Goal: Information Seeking & Learning: Learn about a topic

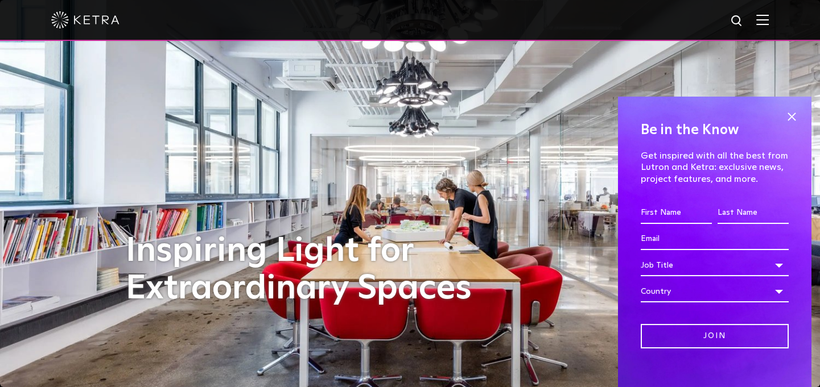
click at [65, 24] on img at bounding box center [85, 19] width 68 height 17
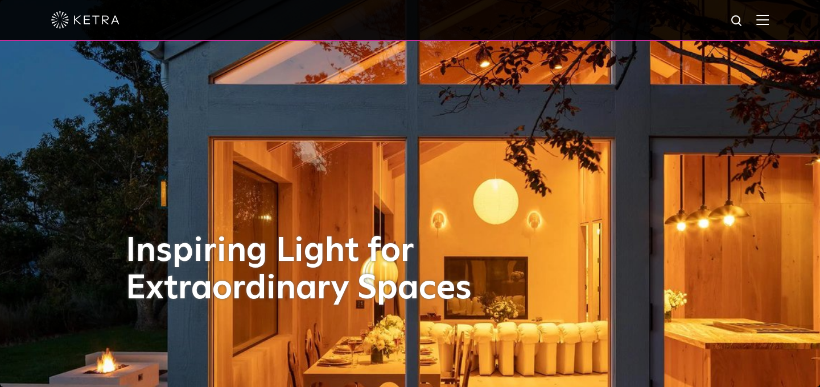
click at [768, 19] on img at bounding box center [762, 19] width 13 height 11
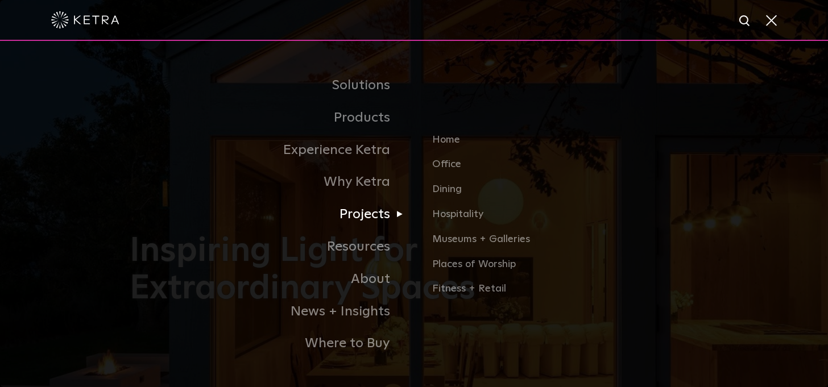
click at [372, 218] on link "Projects" at bounding box center [272, 215] width 284 height 32
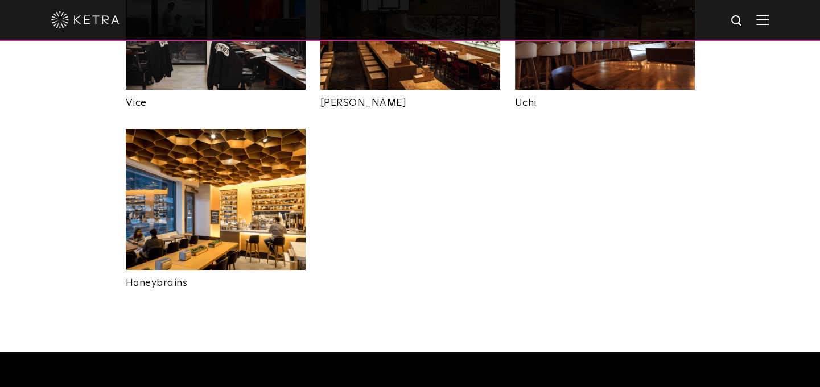
scroll to position [2446, 0]
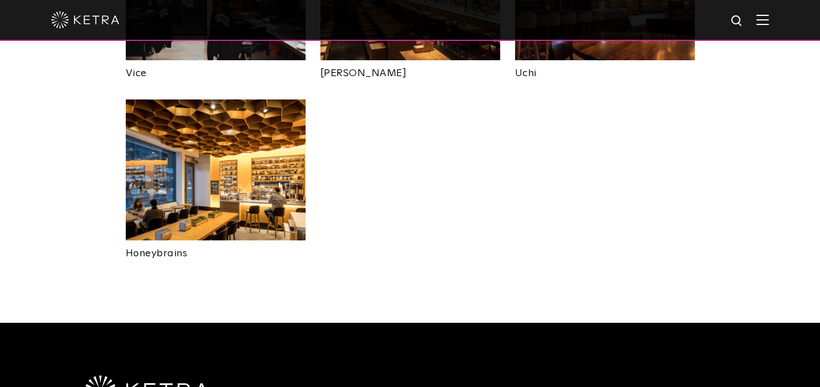
click at [218, 129] on img at bounding box center [216, 170] width 180 height 141
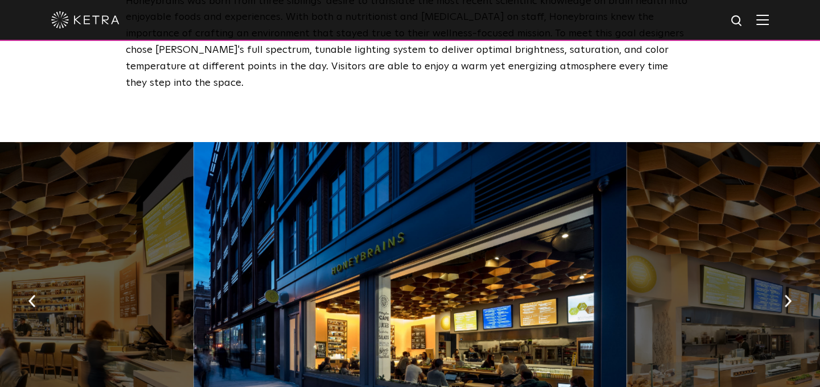
scroll to position [626, 0]
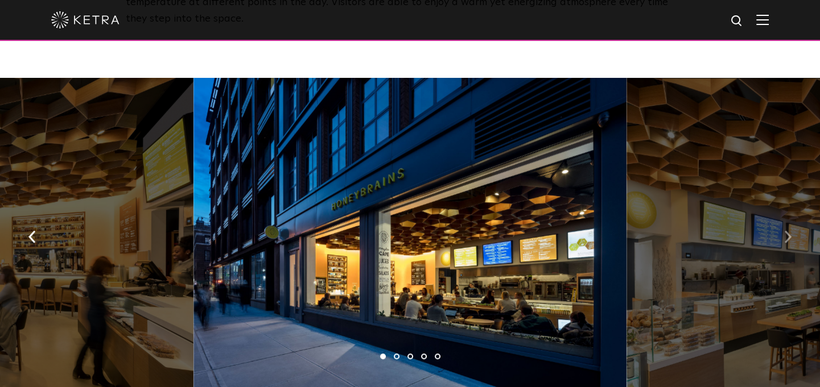
click at [790, 230] on img "button" at bounding box center [787, 236] width 7 height 13
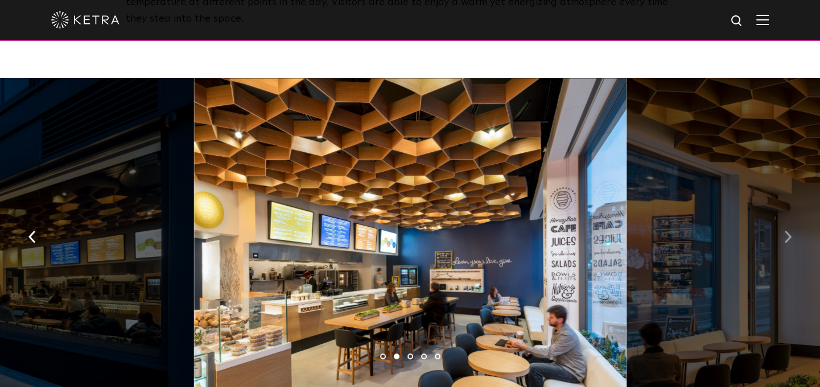
click at [790, 230] on img "button" at bounding box center [787, 236] width 7 height 13
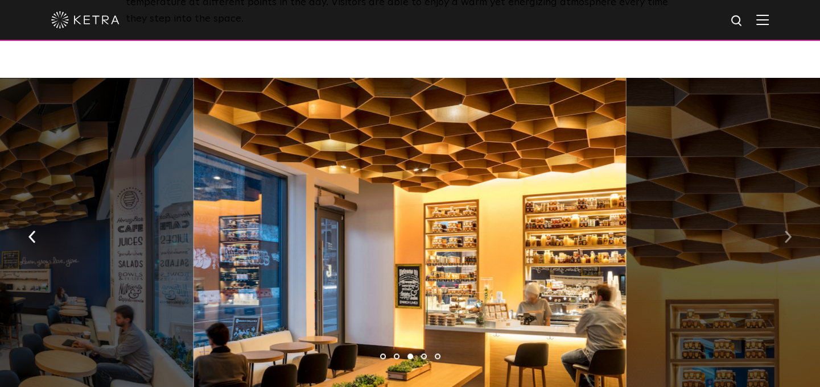
click at [790, 230] on img "button" at bounding box center [787, 236] width 7 height 13
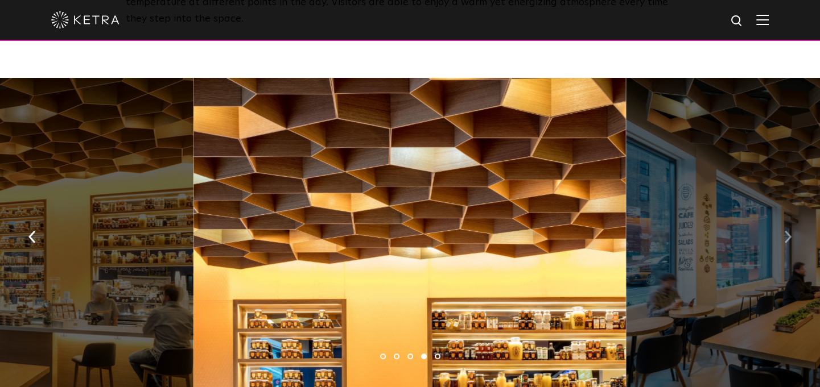
click at [790, 230] on img "button" at bounding box center [787, 236] width 7 height 13
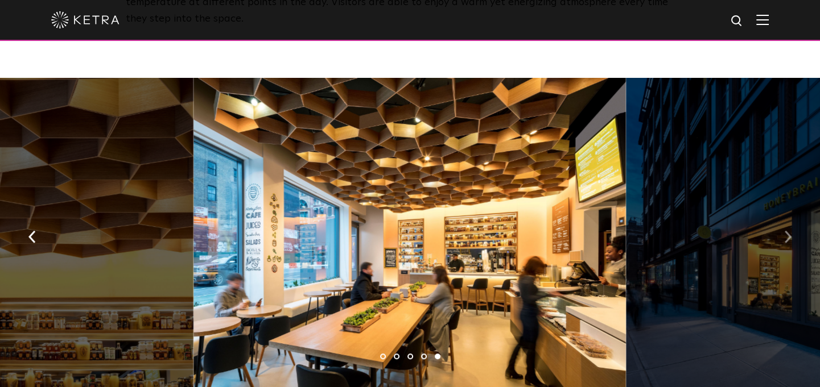
click at [790, 230] on img "button" at bounding box center [787, 236] width 7 height 13
